Goal: Transaction & Acquisition: Purchase product/service

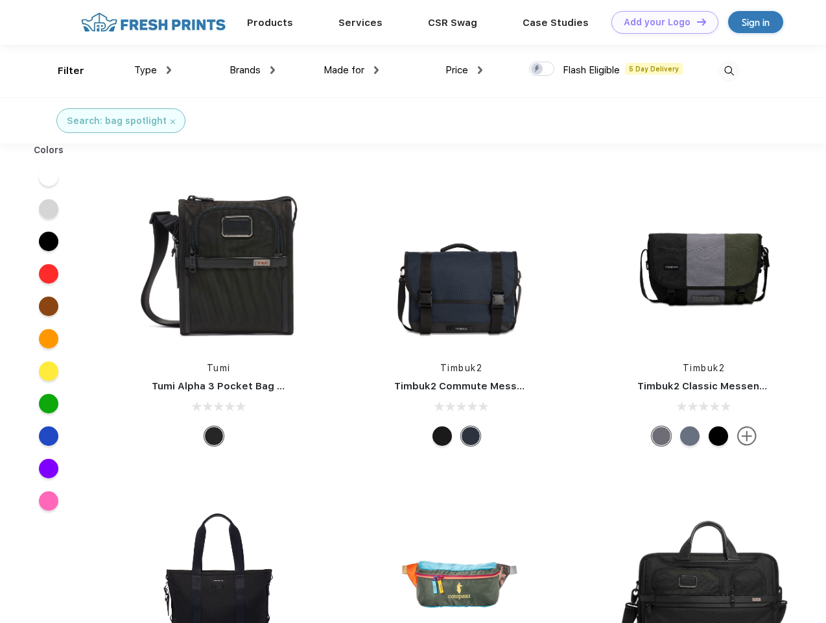
click at [660, 22] on link "Add your Logo Design Tool" at bounding box center [665, 22] width 107 height 23
click at [0, 0] on div "Design Tool" at bounding box center [0, 0] width 0 height 0
click at [696, 21] on link "Add your Logo Design Tool" at bounding box center [665, 22] width 107 height 23
click at [62, 71] on div "Filter" at bounding box center [71, 71] width 27 height 15
click at [153, 70] on span "Type" at bounding box center [145, 70] width 23 height 12
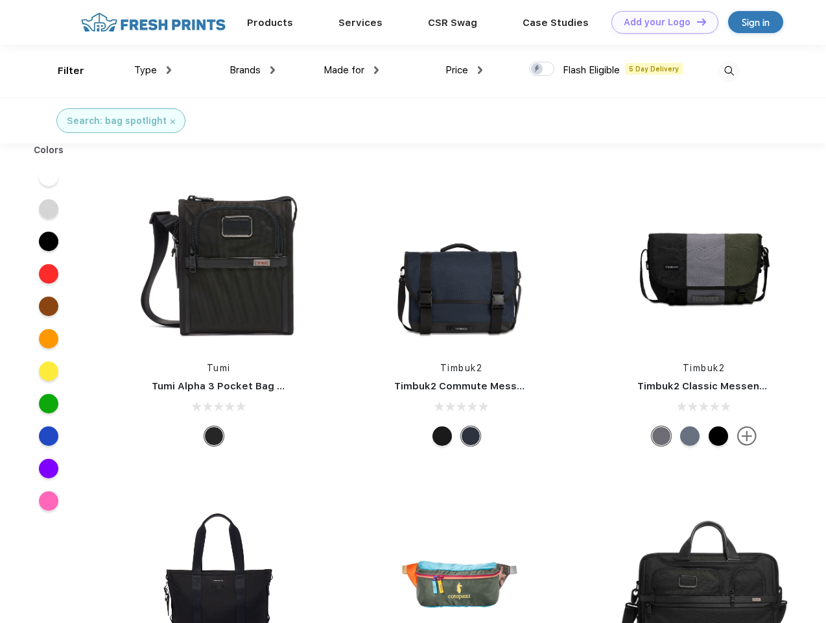
click at [252, 70] on span "Brands" at bounding box center [245, 70] width 31 height 12
click at [352, 70] on span "Made for" at bounding box center [344, 70] width 41 height 12
click at [464, 70] on span "Price" at bounding box center [457, 70] width 23 height 12
click at [542, 69] on div at bounding box center [541, 69] width 25 height 14
click at [538, 69] on input "checkbox" at bounding box center [533, 65] width 8 height 8
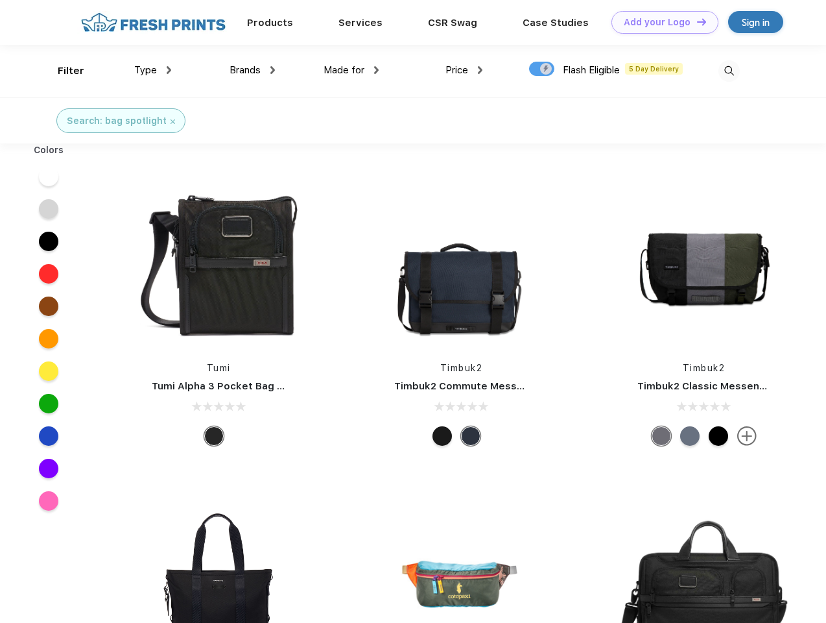
click at [729, 71] on img at bounding box center [729, 70] width 21 height 21
